Goal: Task Accomplishment & Management: Use online tool/utility

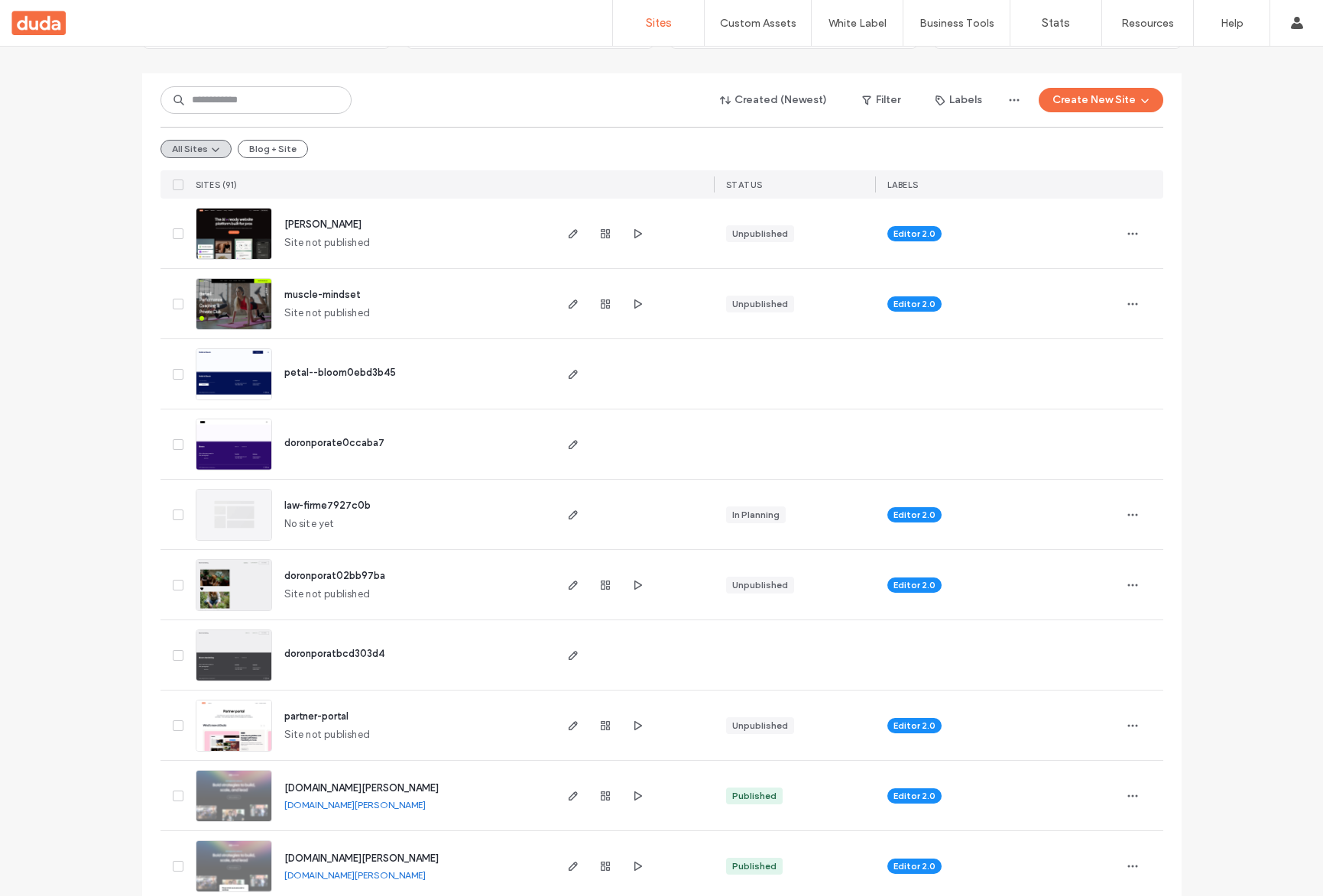
scroll to position [224, 0]
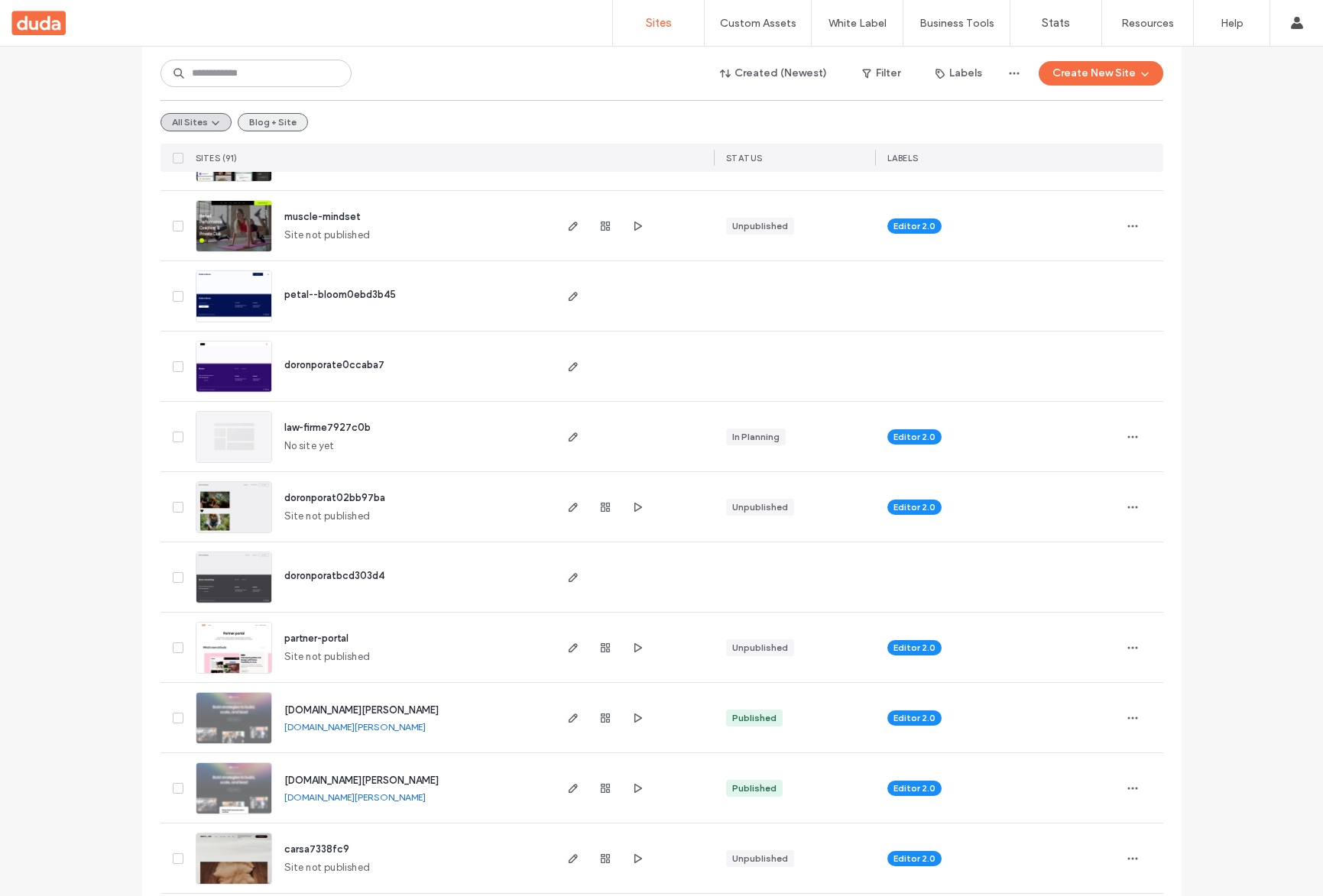
click at [242, 124] on button "Blog + Site" at bounding box center [273, 122] width 70 height 18
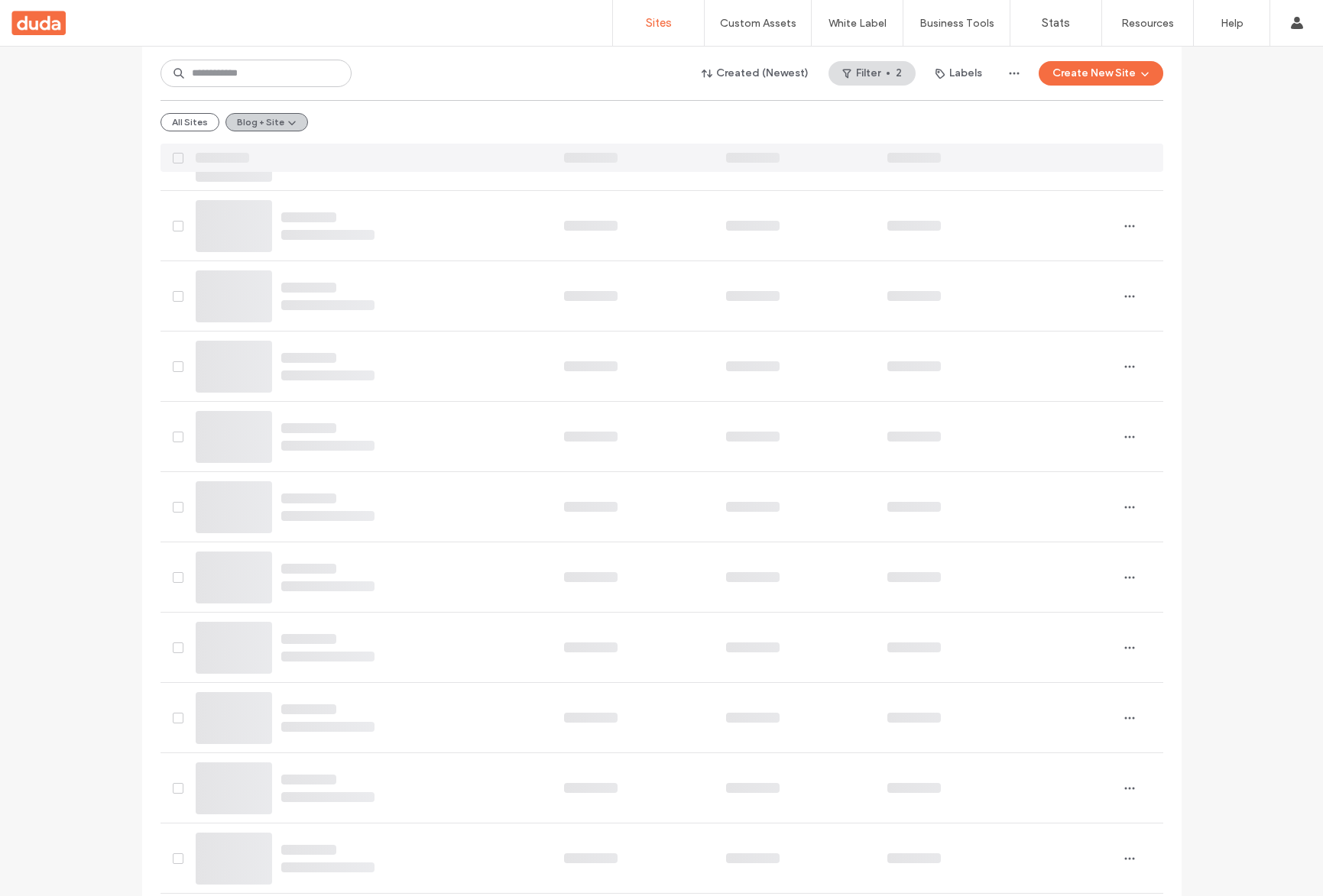
scroll to position [0, 0]
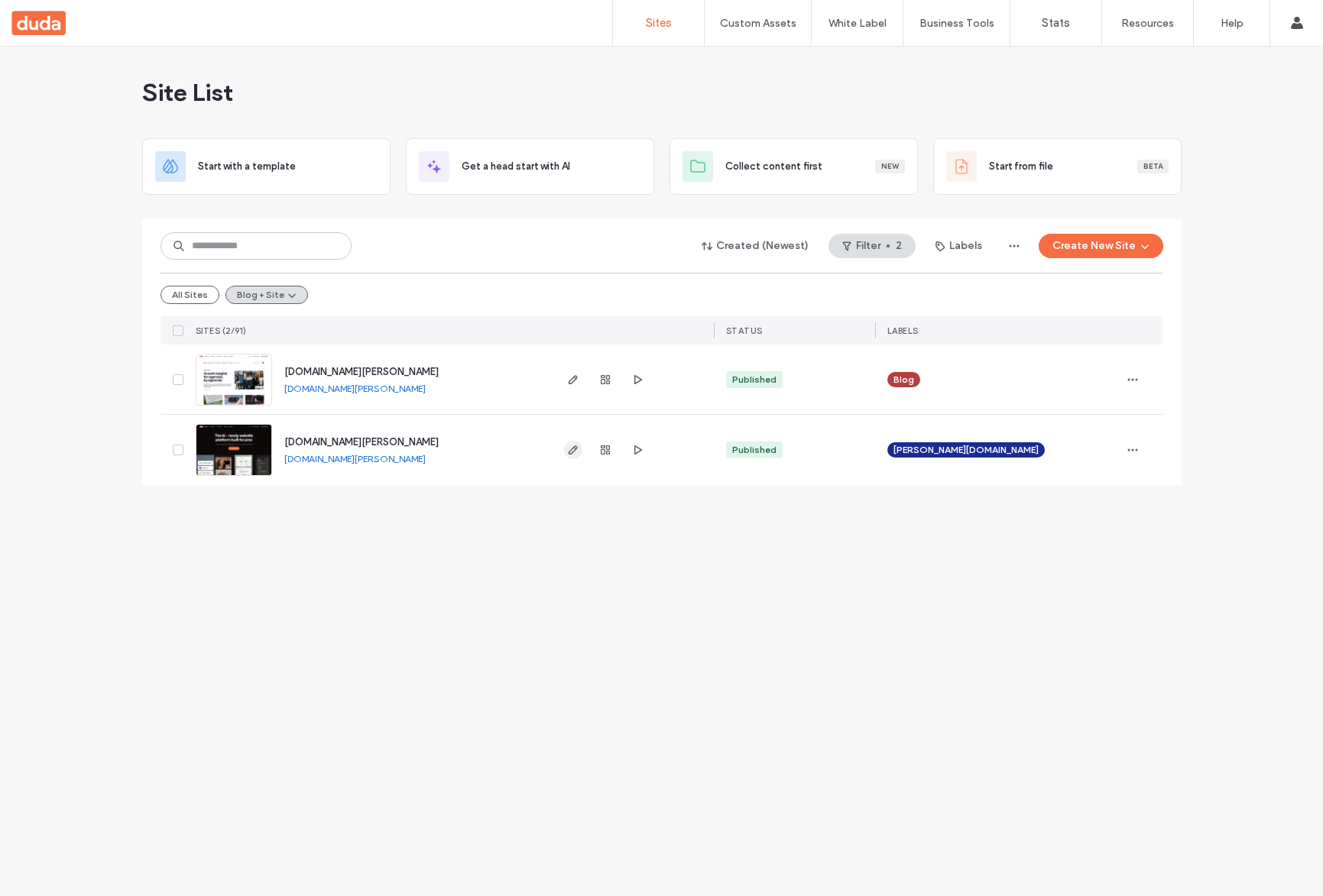
click at [565, 447] on span "button" at bounding box center [572, 449] width 18 height 18
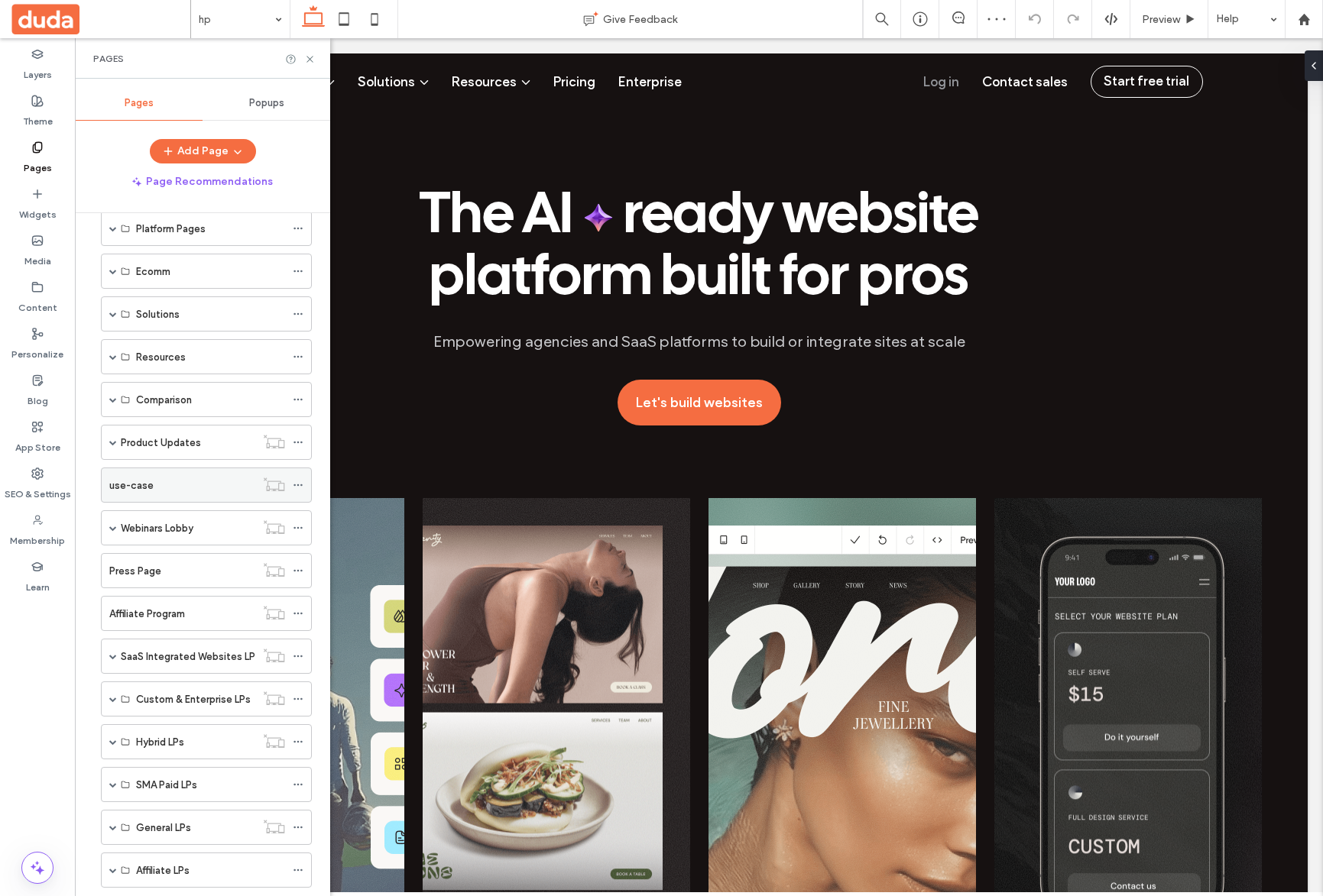
scroll to position [64, 0]
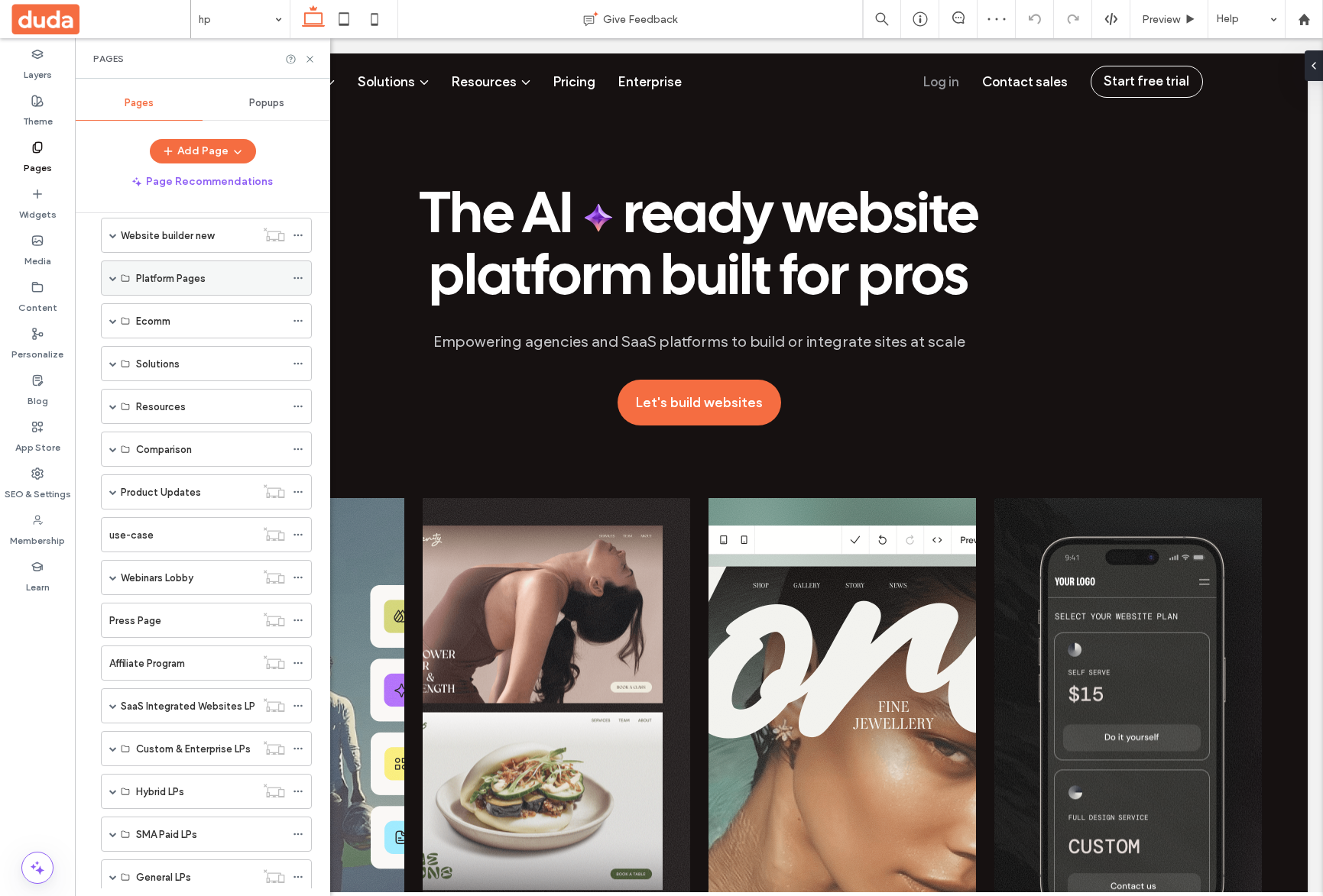
click at [108, 282] on div "Platform Pages" at bounding box center [206, 278] width 211 height 35
click at [112, 279] on span at bounding box center [113, 278] width 8 height 8
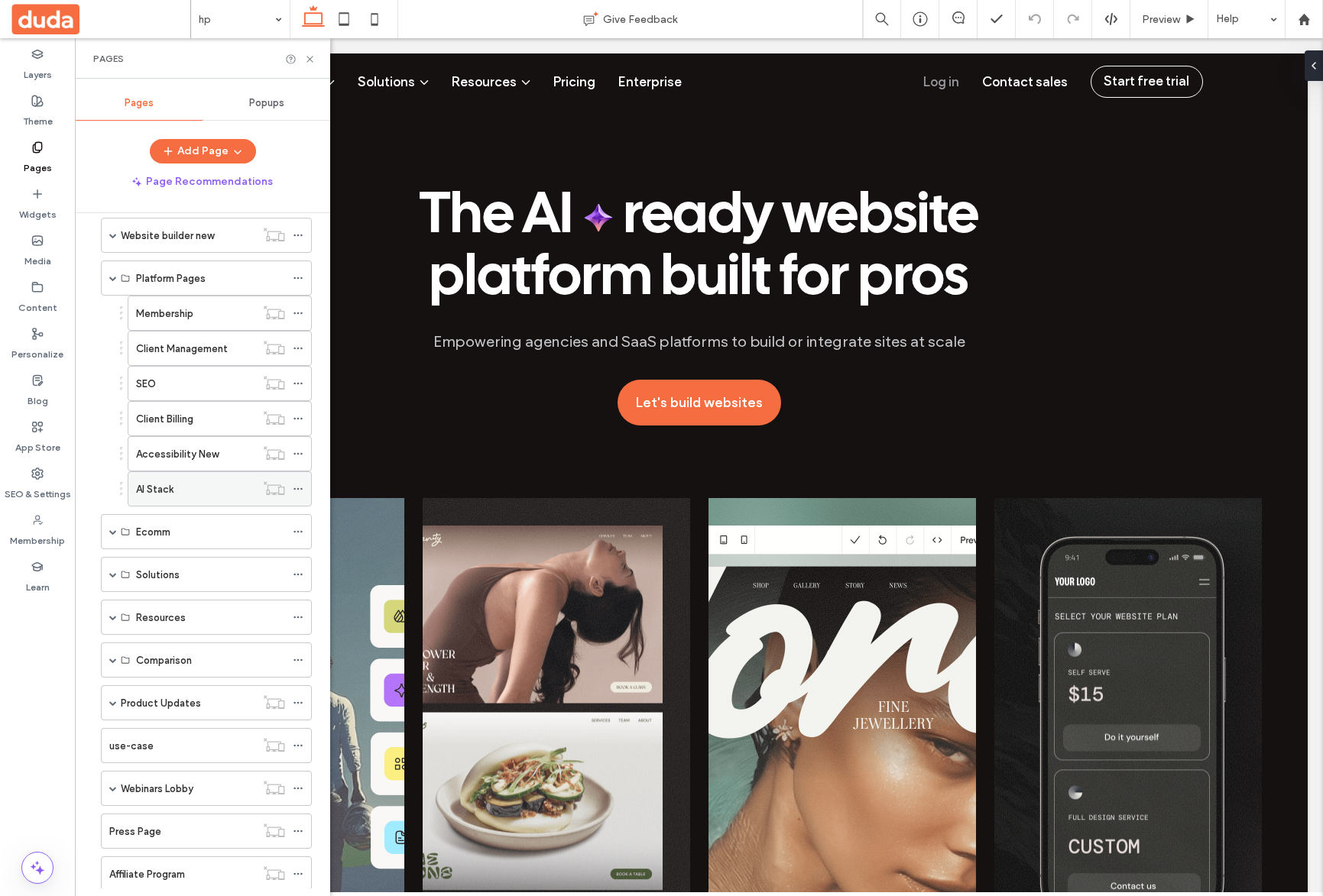
click at [198, 493] on div "AI Stack" at bounding box center [195, 489] width 119 height 16
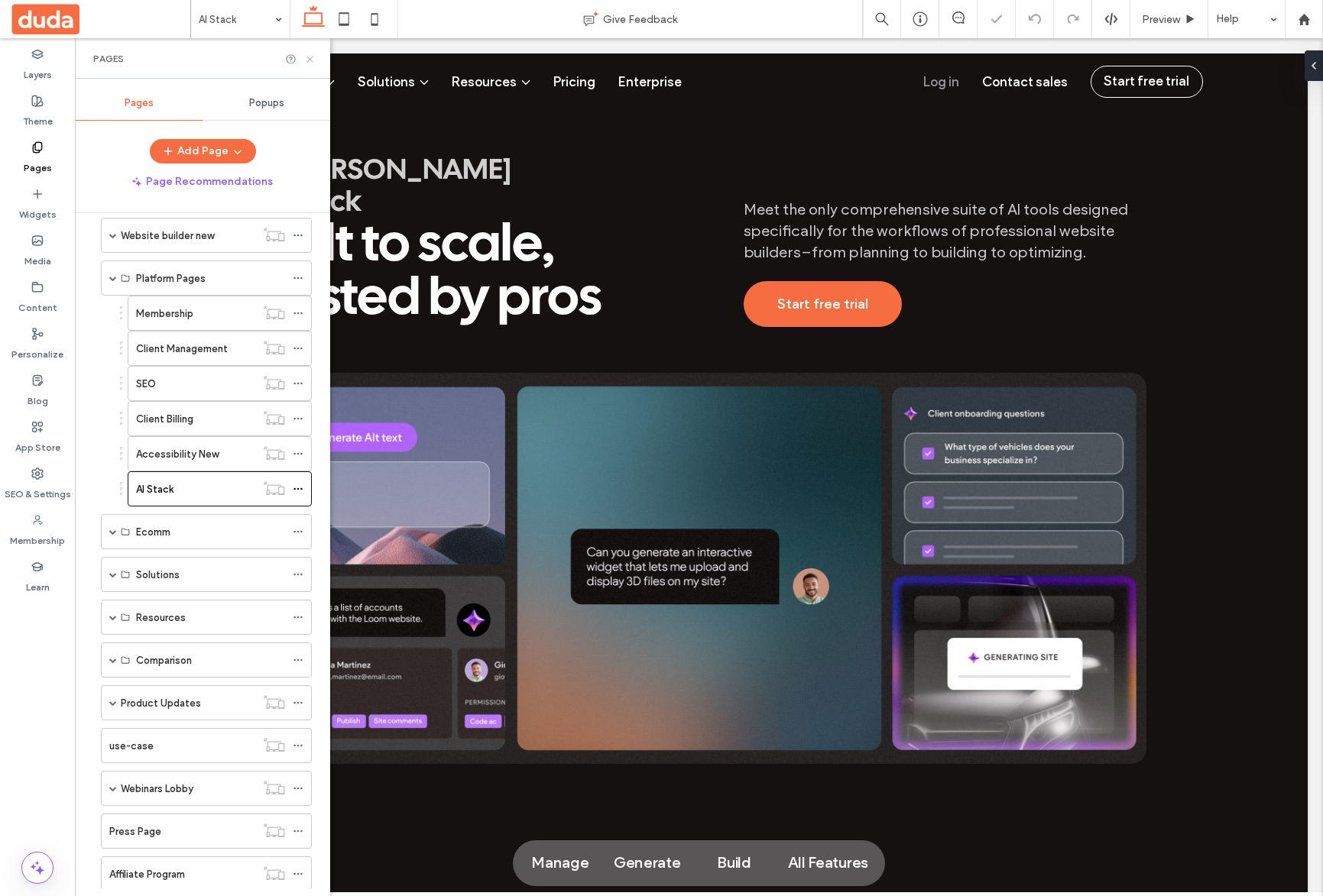
click at [312, 56] on use at bounding box center [309, 59] width 6 height 6
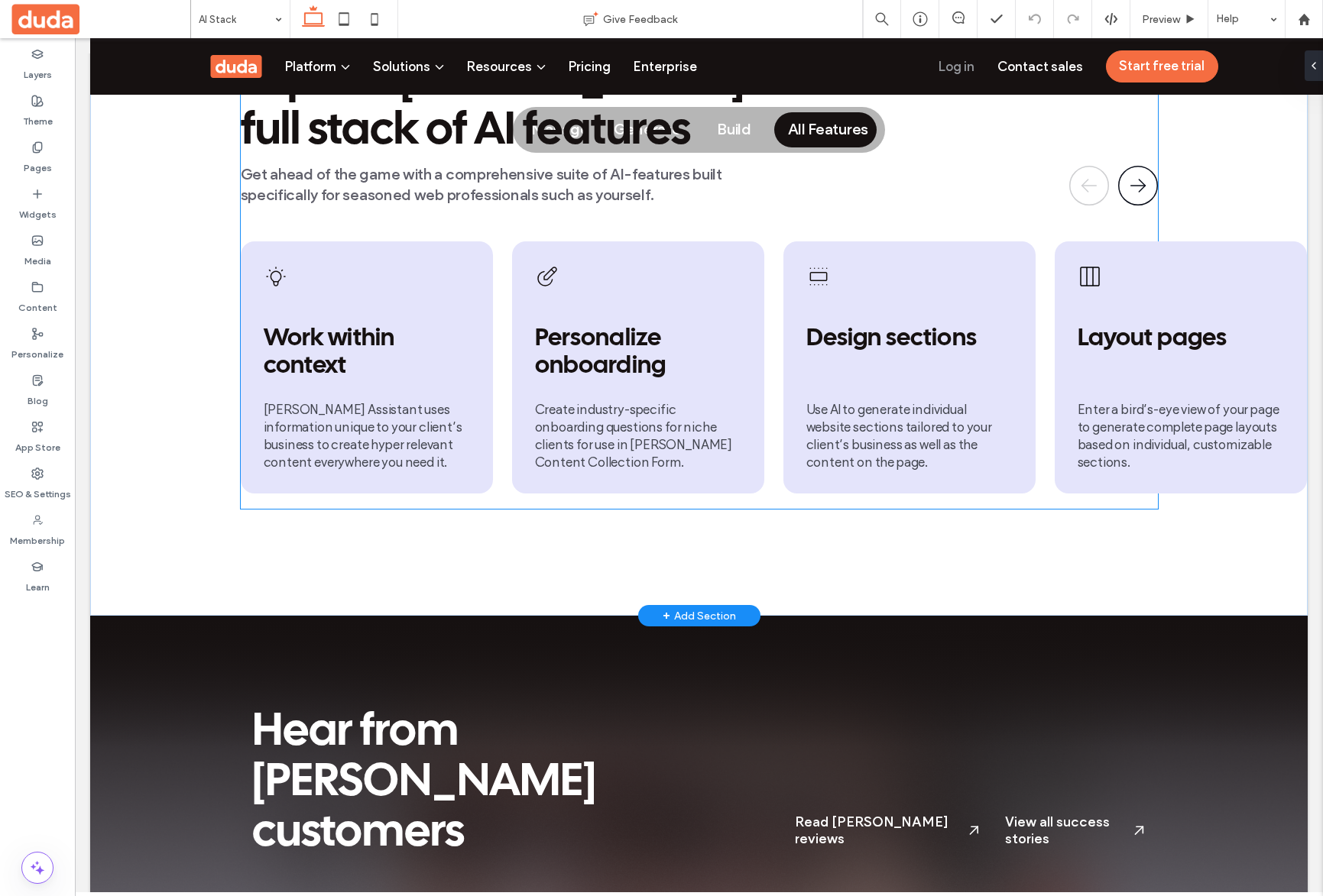
scroll to position [3668, 0]
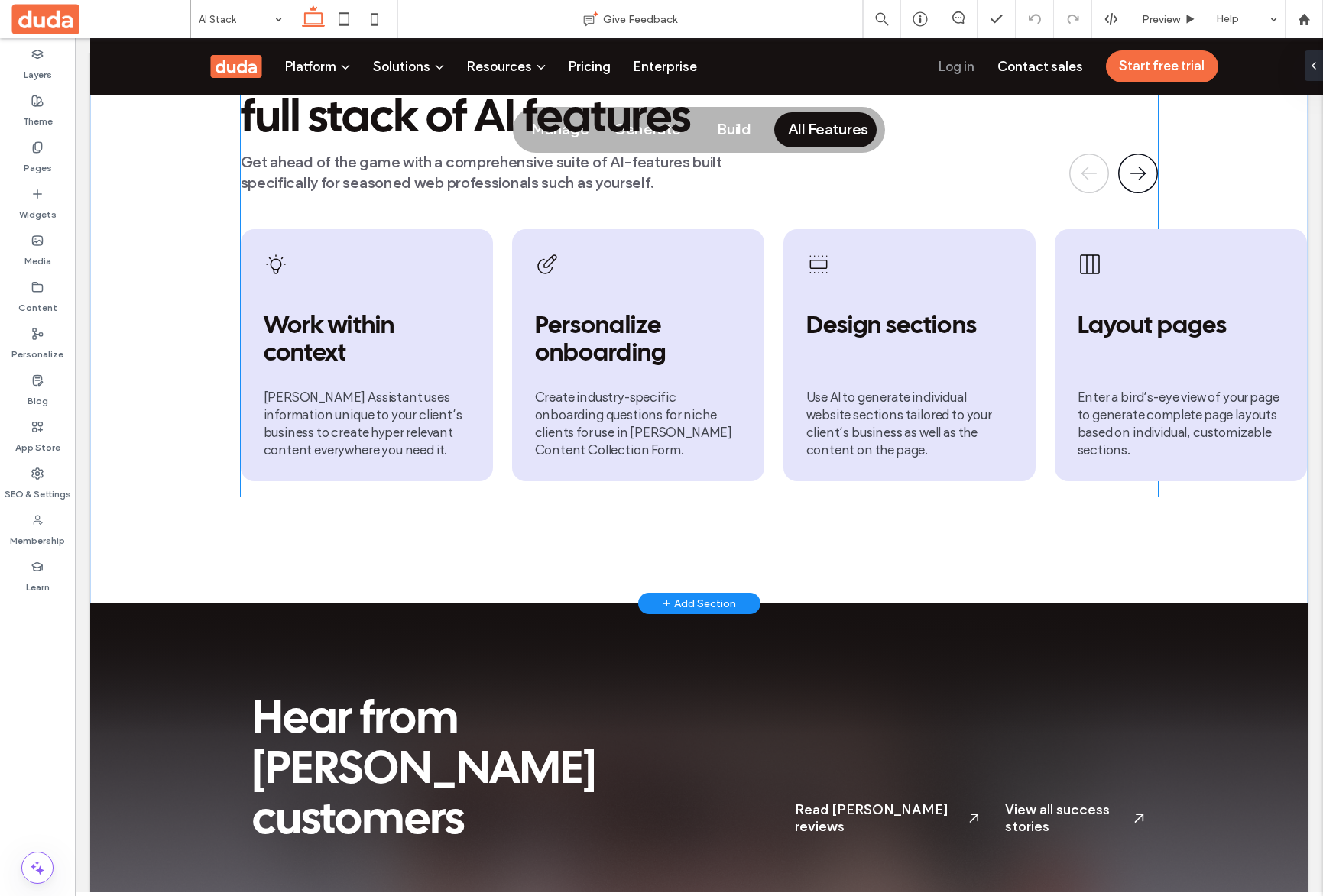
click at [496, 194] on div "Get ahead of the game with a comprehensive suite of AI-features built specifica…" at bounding box center [504, 173] width 527 height 42
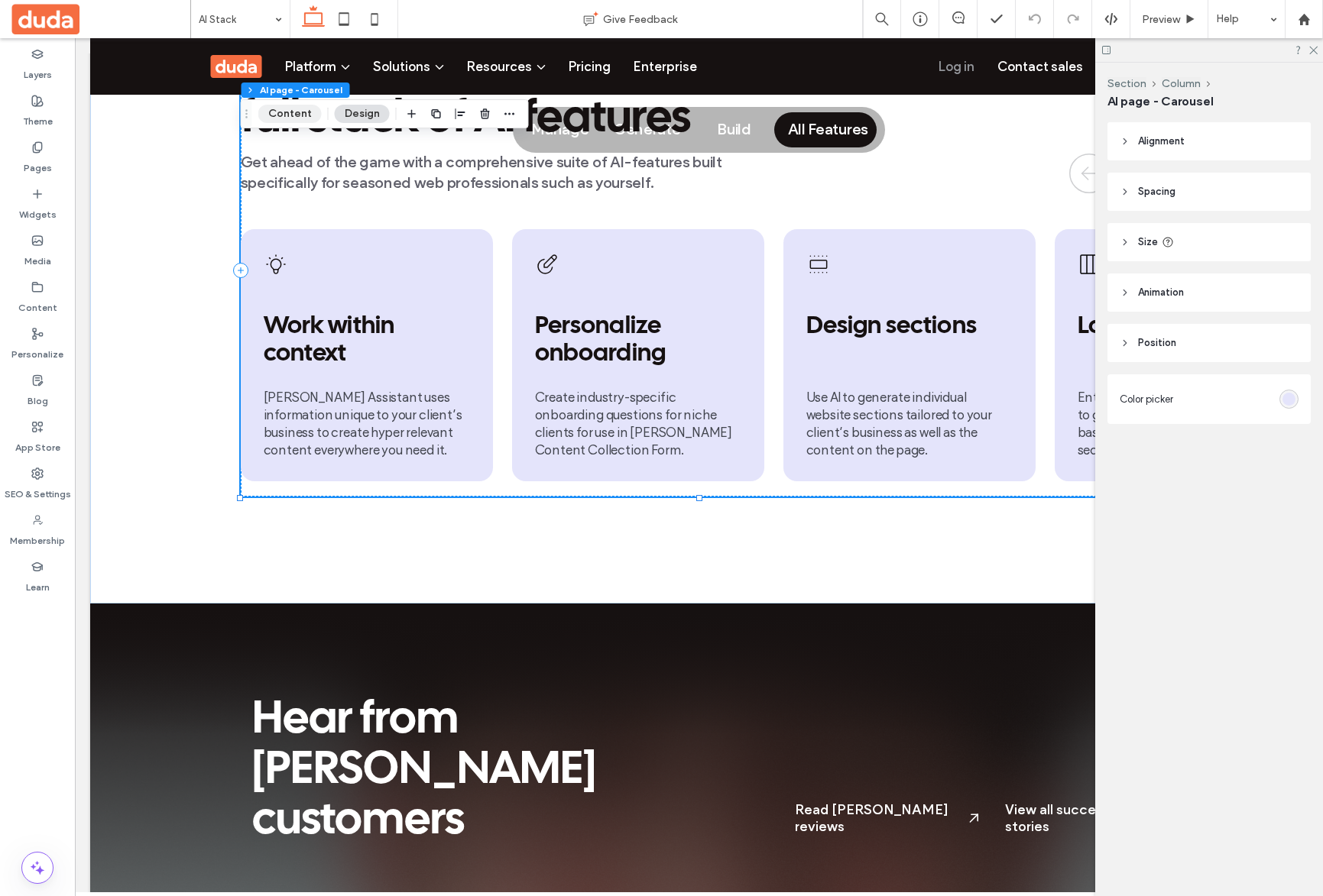
click at [312, 113] on button "Content" at bounding box center [289, 113] width 63 height 18
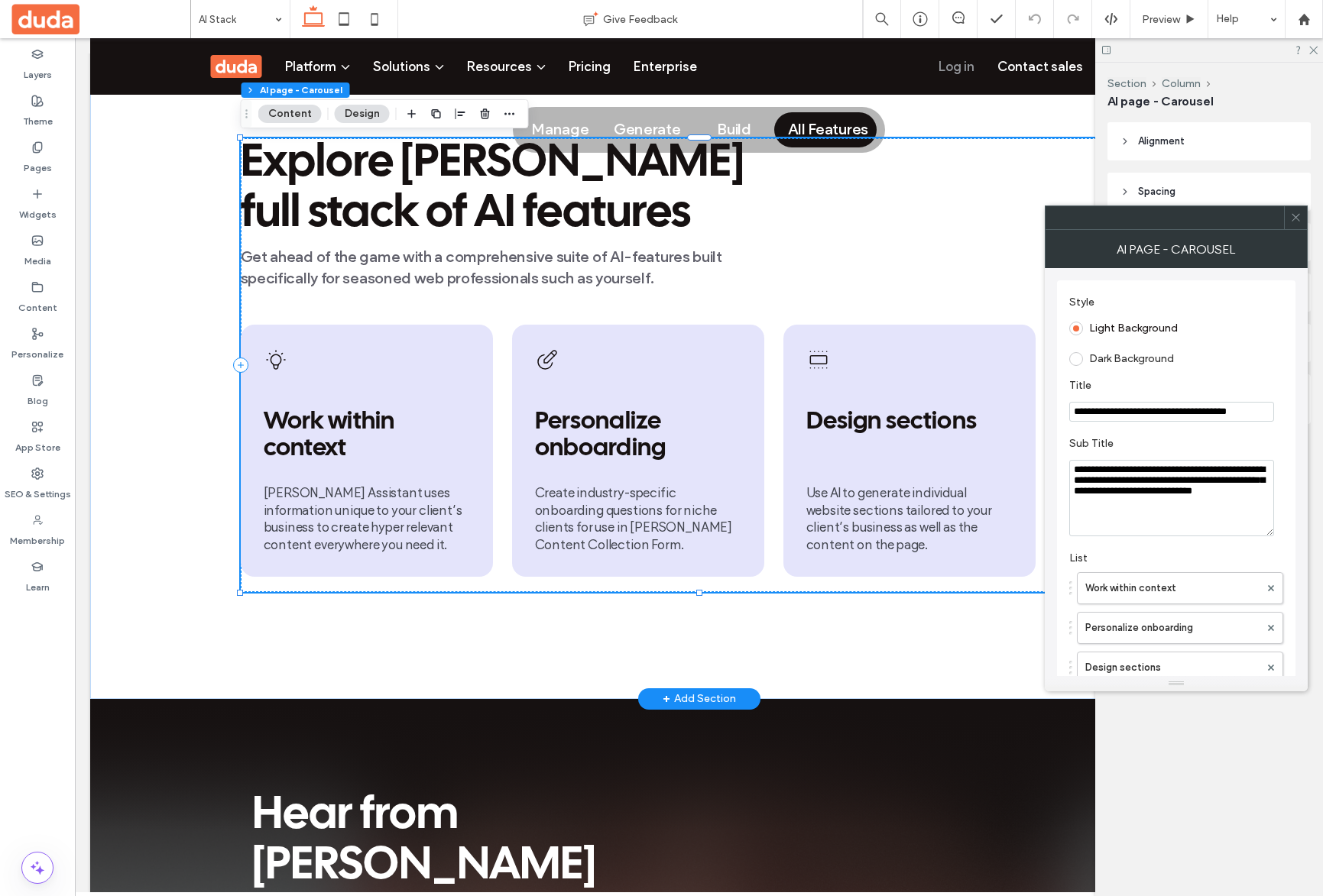
scroll to position [3620, 0]
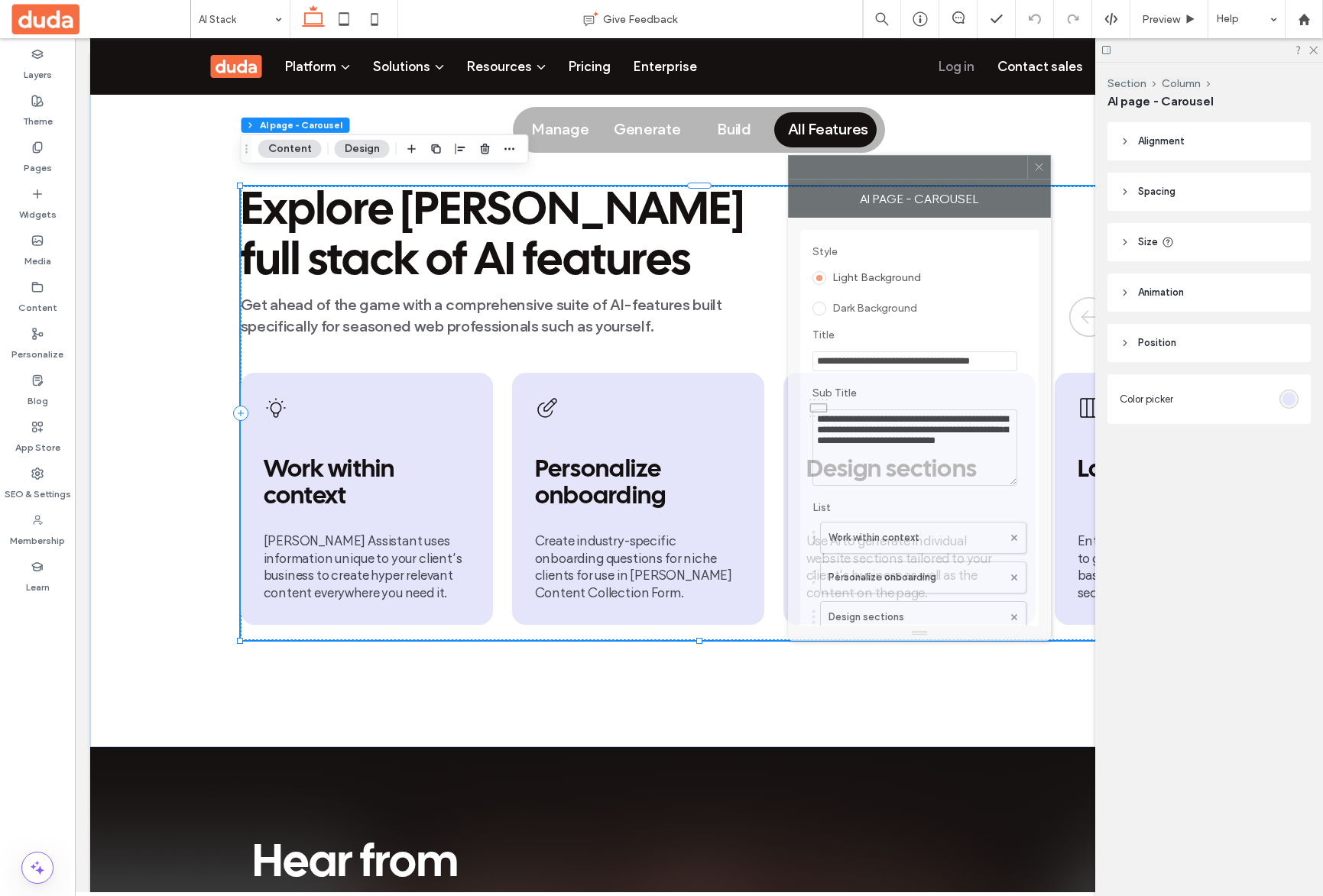
drag, startPoint x: 1173, startPoint y: 230, endPoint x: 922, endPoint y: 176, distance: 256.7
click at [922, 179] on div "AI page - Carousel" at bounding box center [919, 198] width 263 height 38
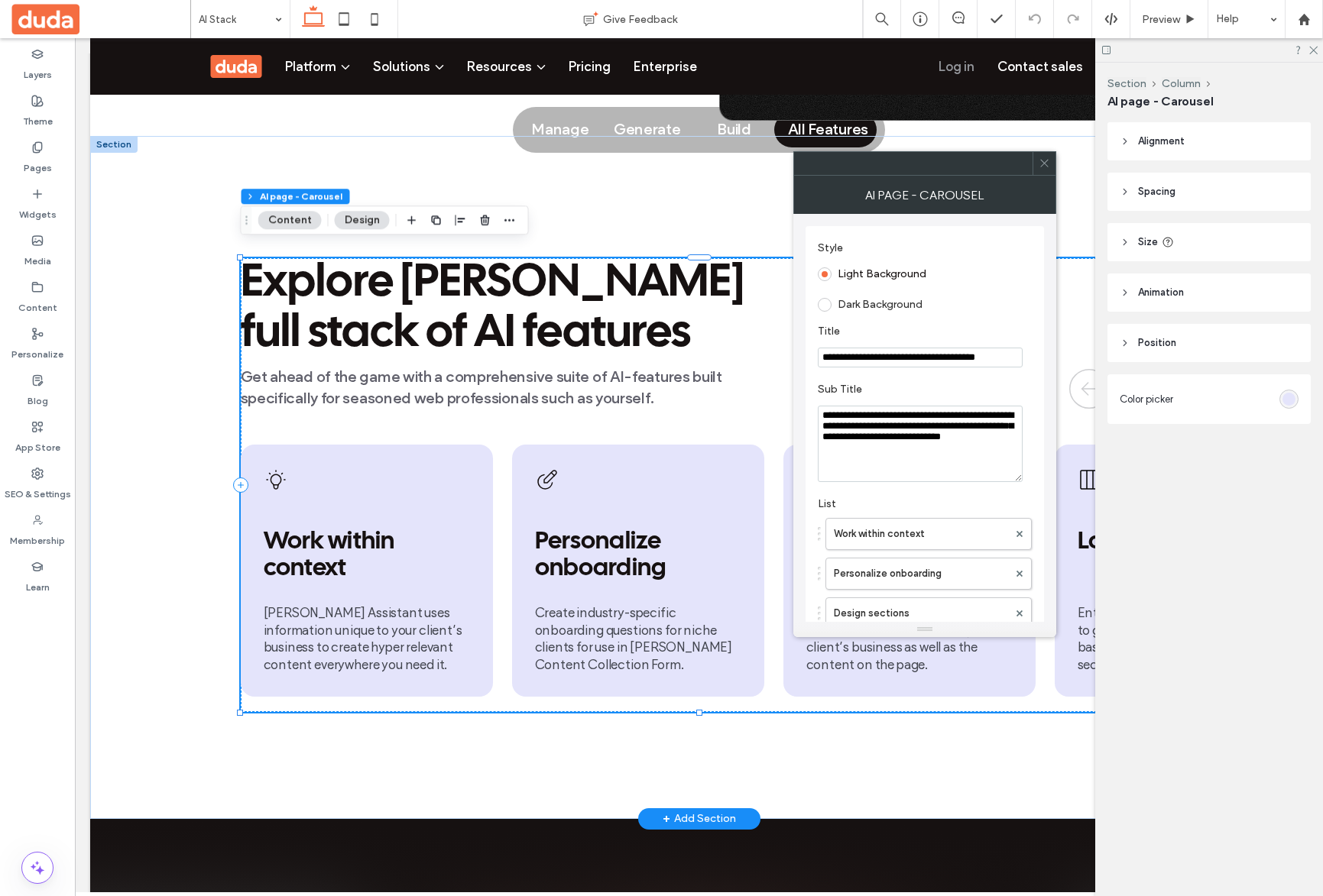
scroll to position [3578, 0]
